Goal: Task Accomplishment & Management: Use online tool/utility

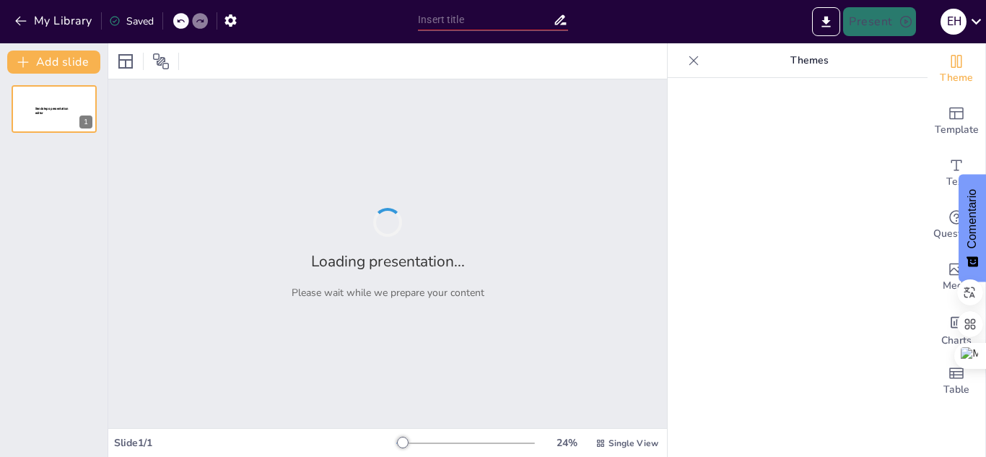
type input "Metodologías Activas en la Enseñanza del Diseño de Videojuegos: Un Modelo Colab…"
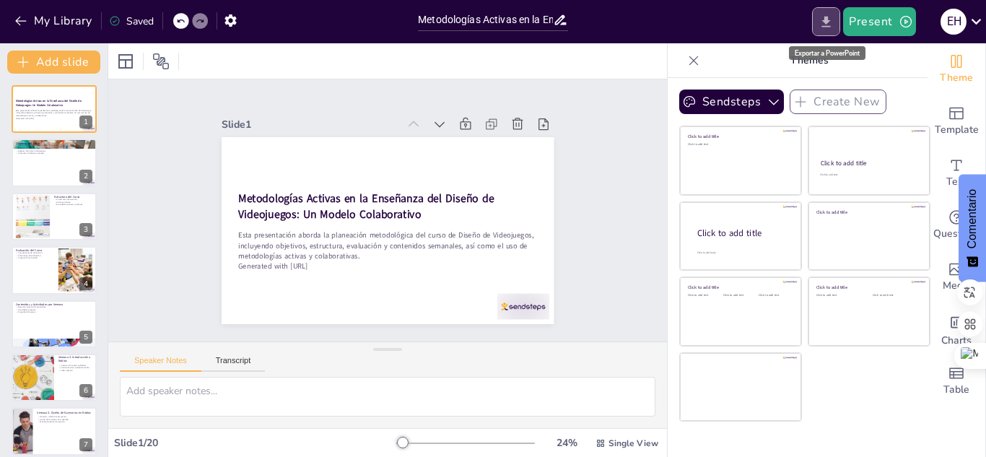
click at [827, 21] on icon "Export to PowerPoint" at bounding box center [826, 21] width 9 height 11
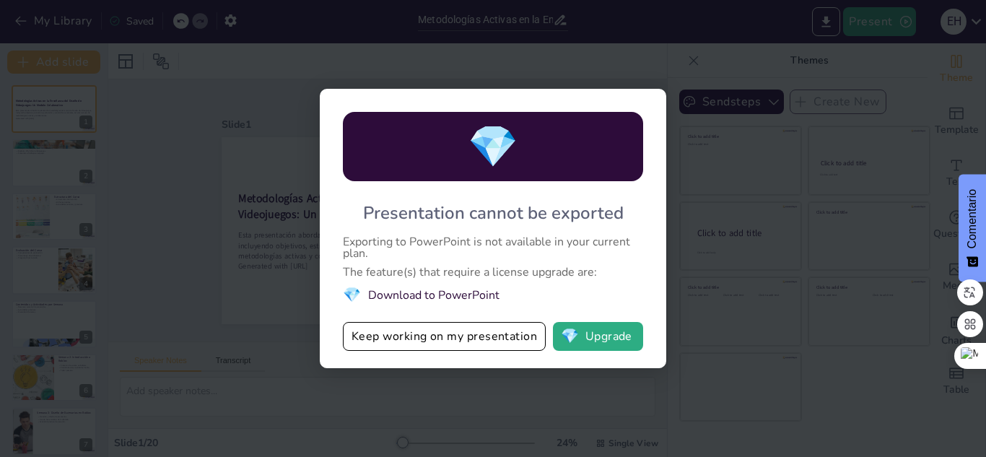
click at [180, 292] on div "💎 Presentation cannot be exported Exporting to PowerPoint is not available in y…" at bounding box center [493, 228] width 986 height 457
click at [779, 174] on div "💎 Presentation cannot be exported Exporting to PowerPoint is not available in y…" at bounding box center [493, 228] width 986 height 457
click at [461, 334] on button "Keep working on my presentation" at bounding box center [444, 336] width 203 height 29
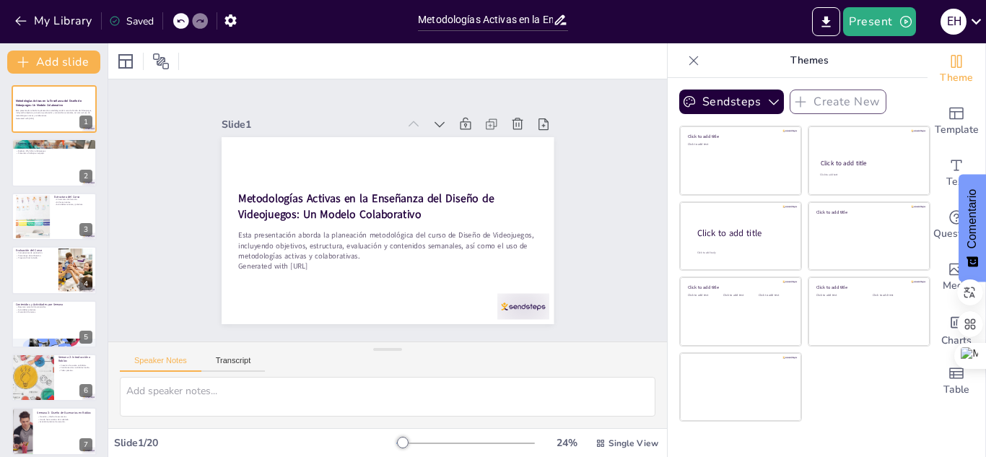
checkbox input "true"
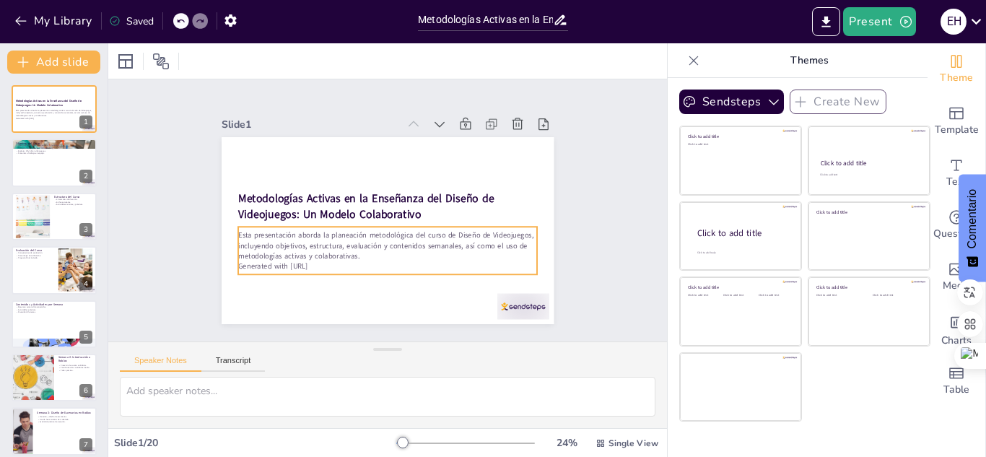
checkbox input "true"
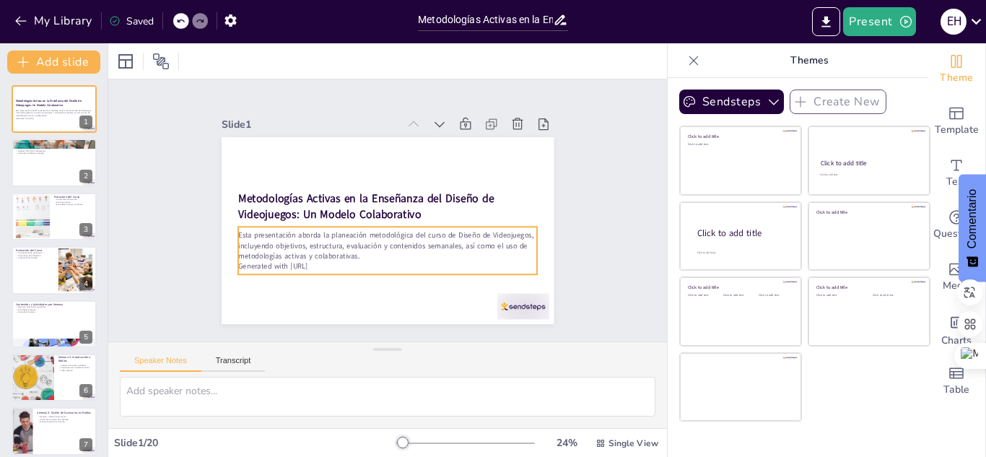
checkbox input "true"
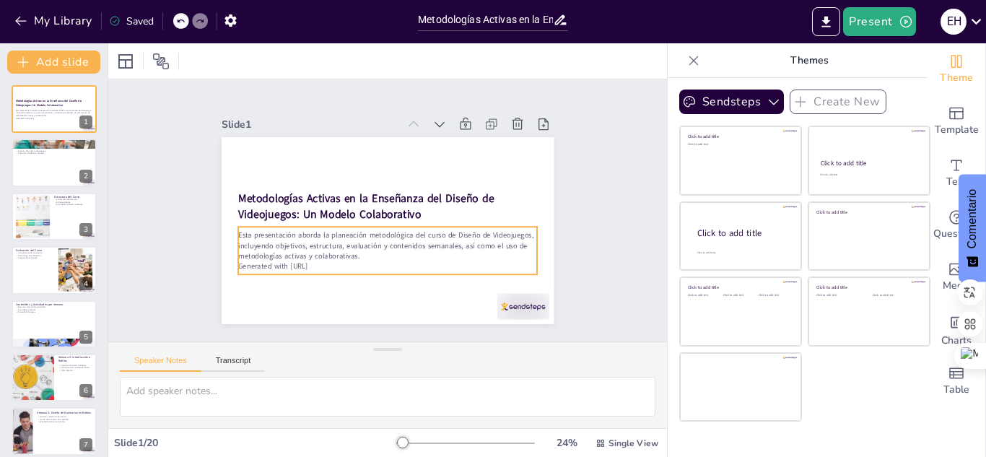
checkbox input "true"
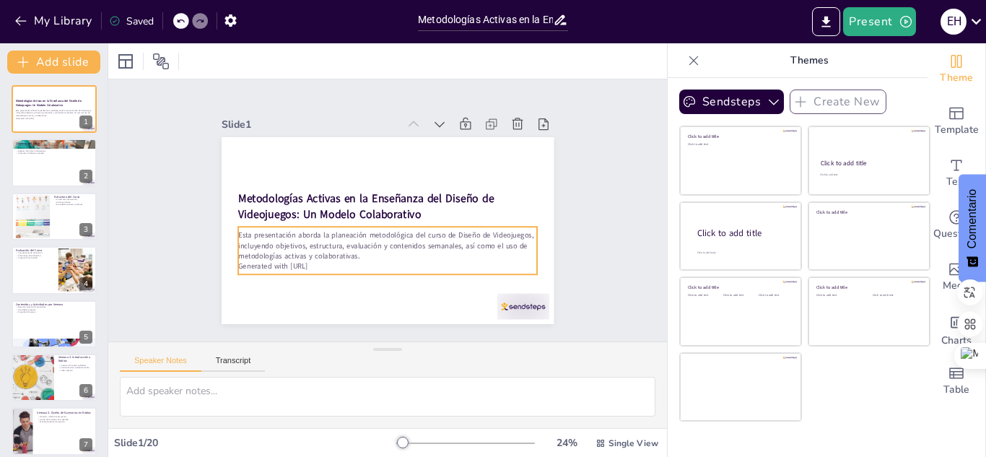
checkbox input "true"
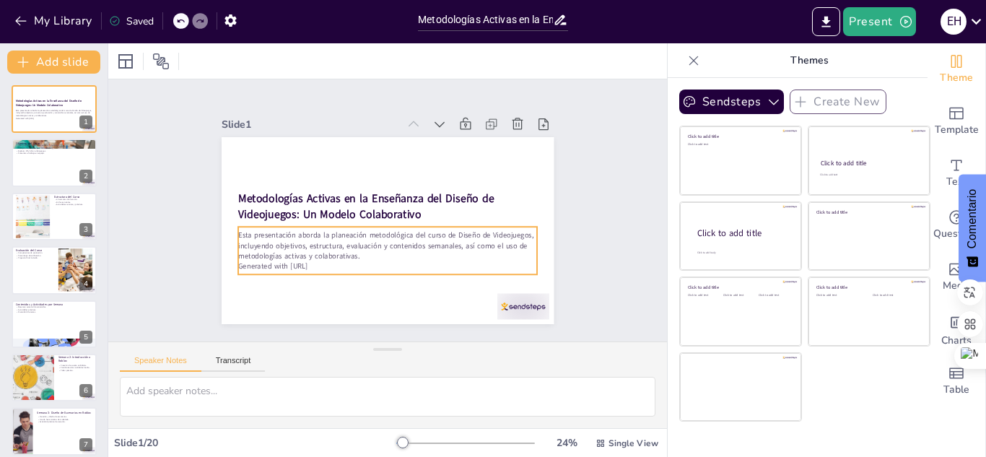
checkbox input "true"
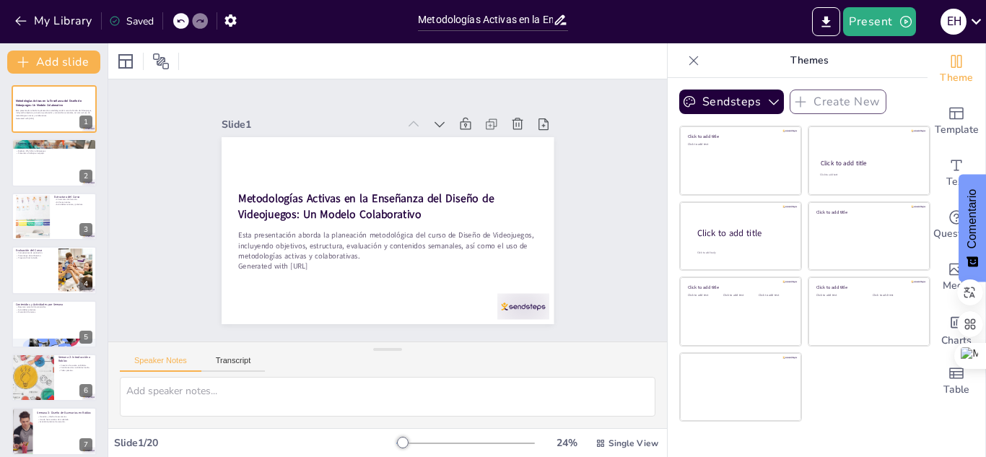
checkbox input "true"
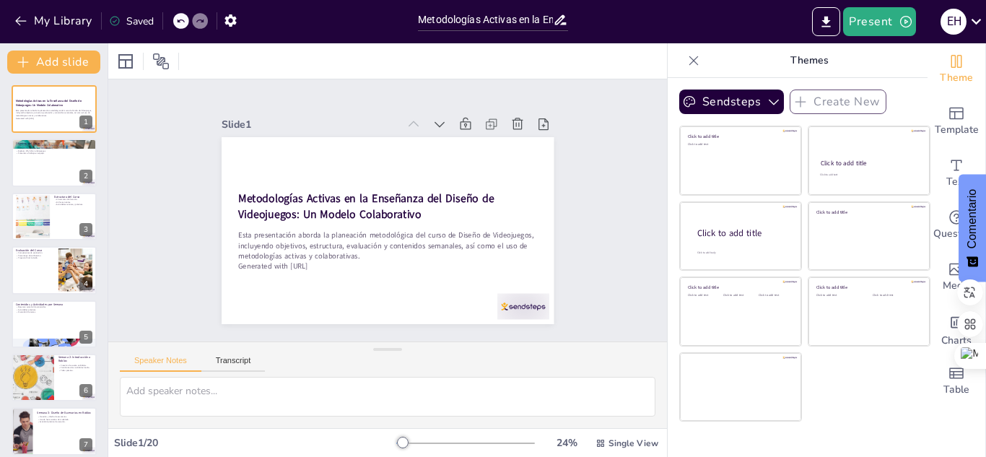
checkbox input "true"
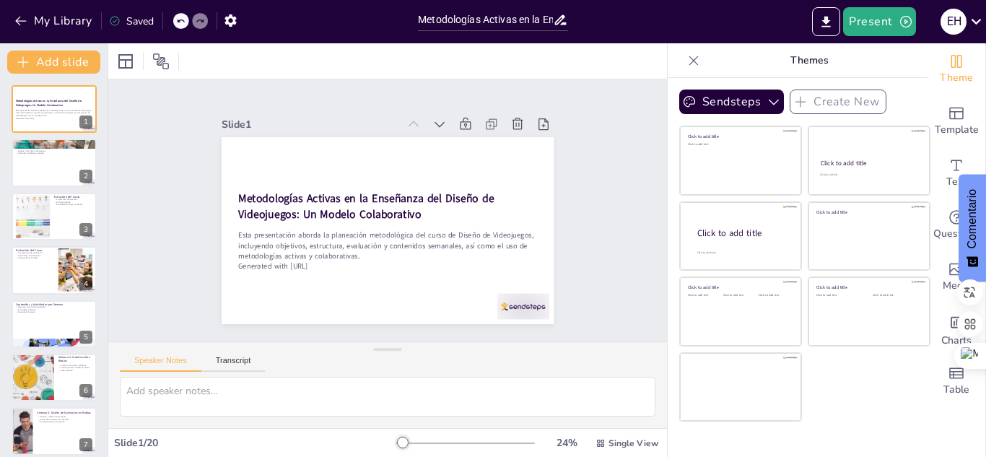
checkbox input "true"
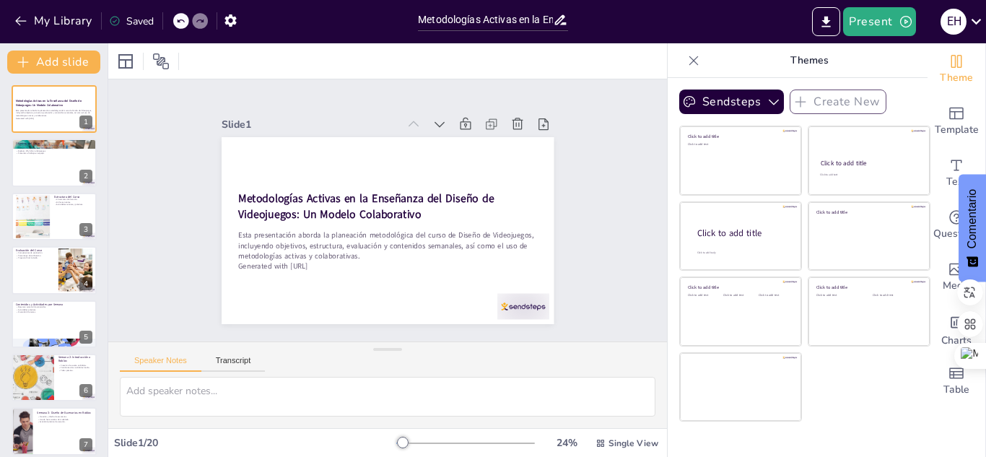
checkbox input "true"
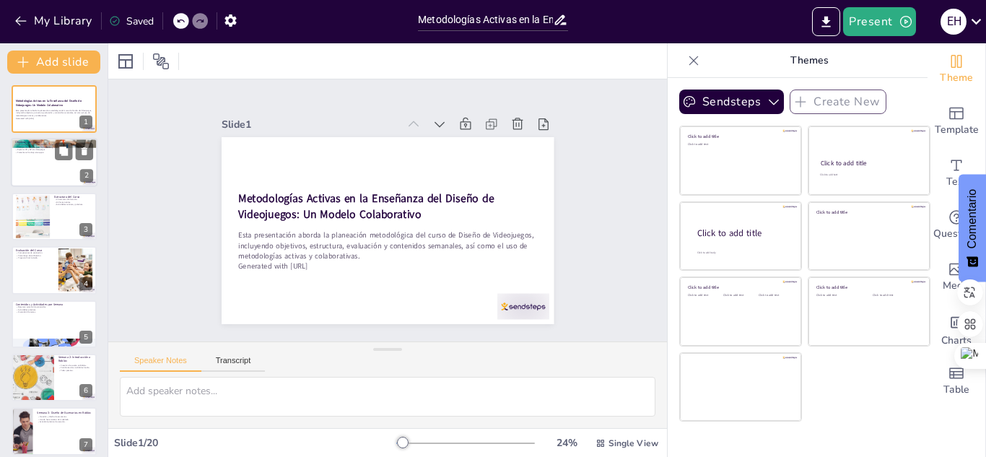
checkbox input "true"
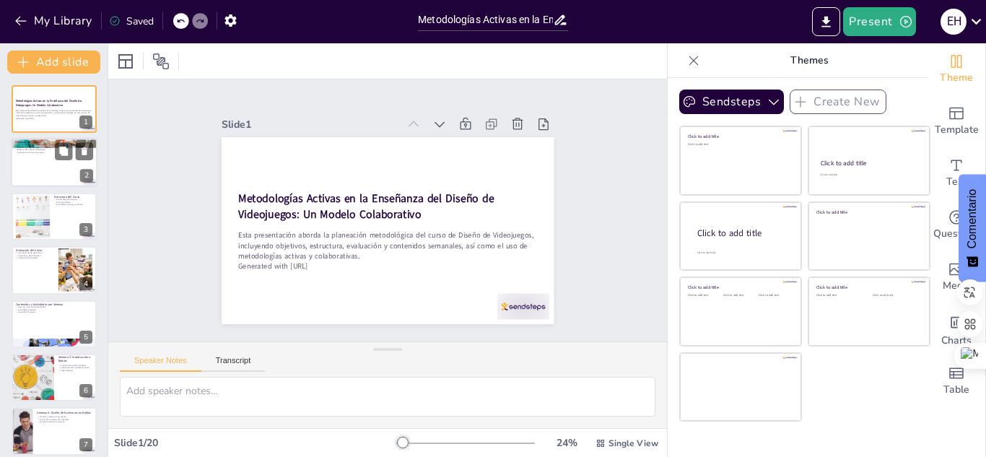
checkbox input "true"
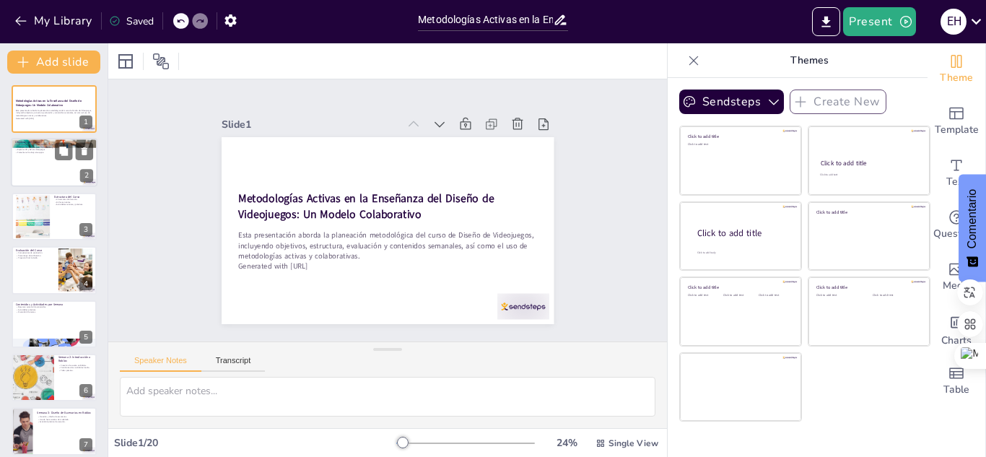
checkbox input "true"
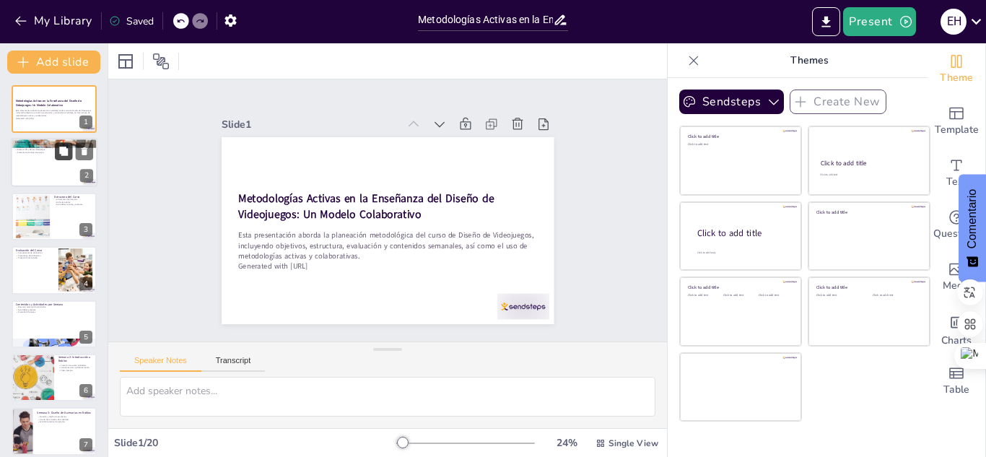
checkbox input "true"
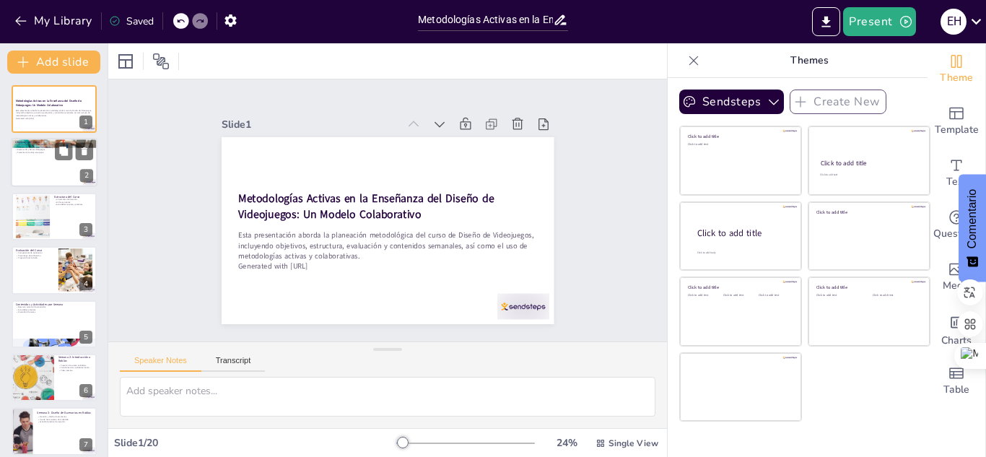
checkbox input "true"
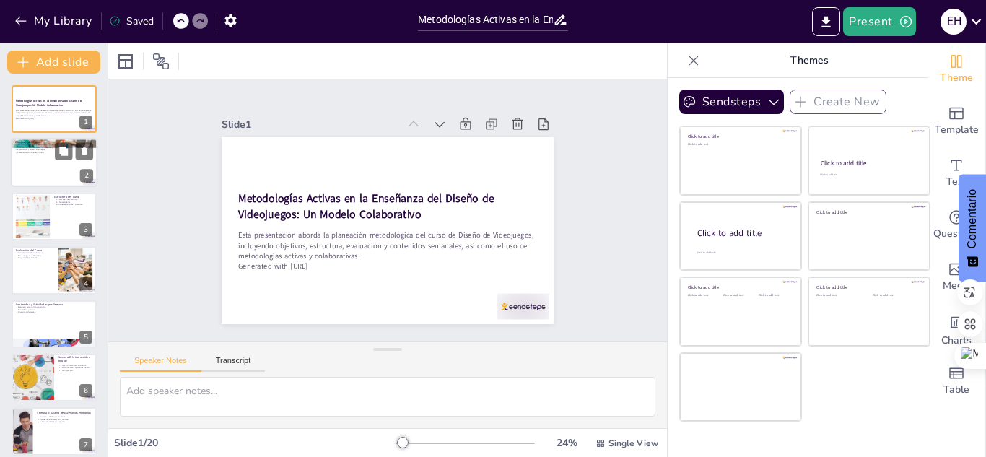
checkbox input "true"
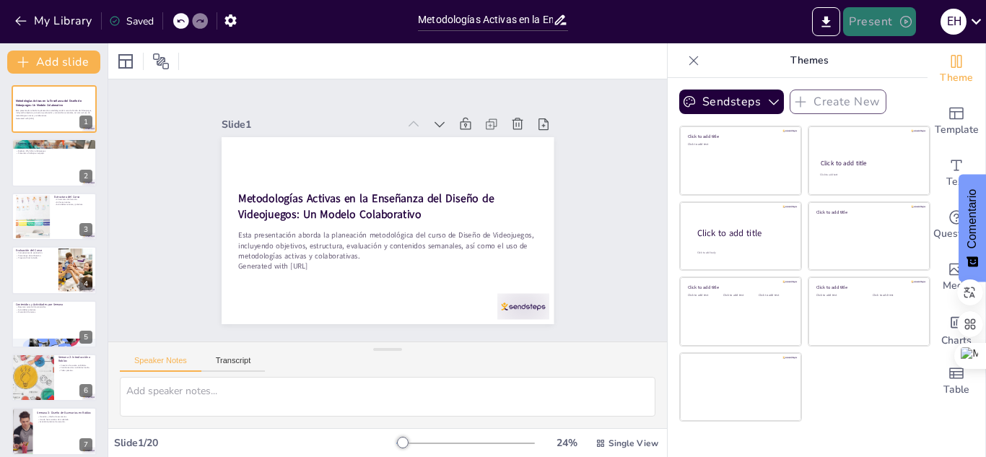
click at [876, 17] on button "Present" at bounding box center [879, 21] width 72 height 29
